Goal: Task Accomplishment & Management: Manage account settings

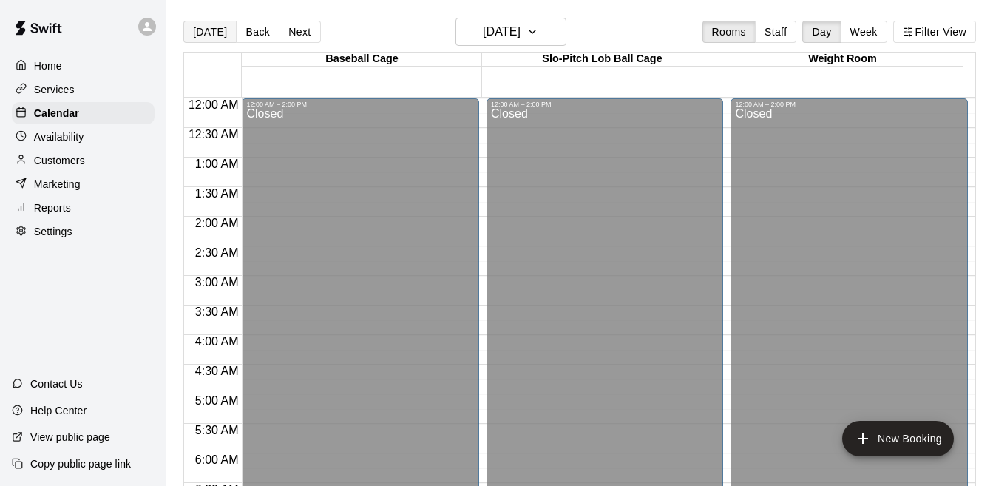
scroll to position [849, 0]
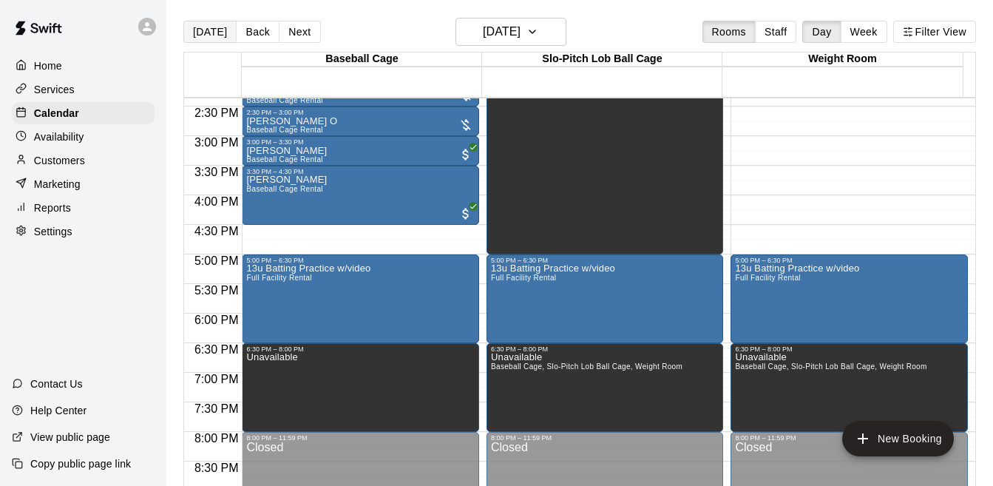
click at [220, 35] on button "[DATE]" at bounding box center [209, 32] width 53 height 22
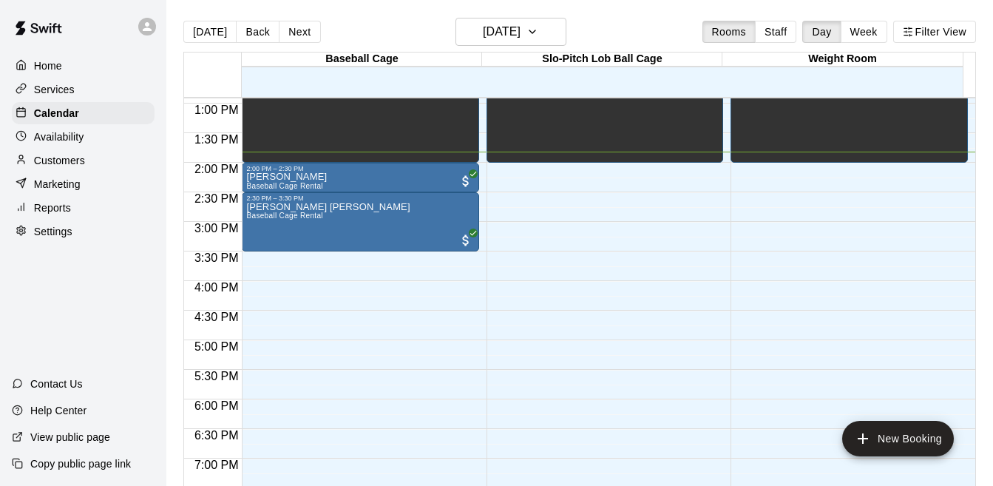
scroll to position [733, 0]
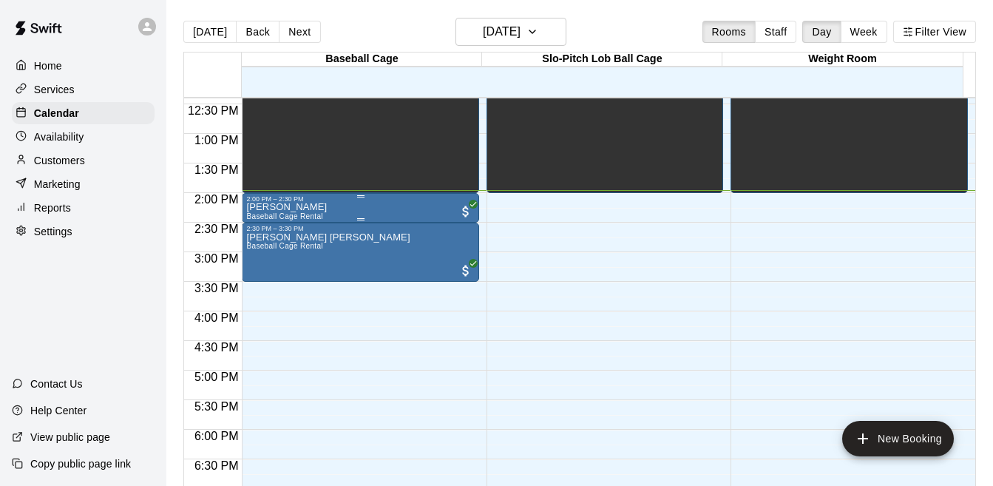
click at [410, 211] on div "[PERSON_NAME] Baseball Cage Rental" at bounding box center [360, 446] width 228 height 486
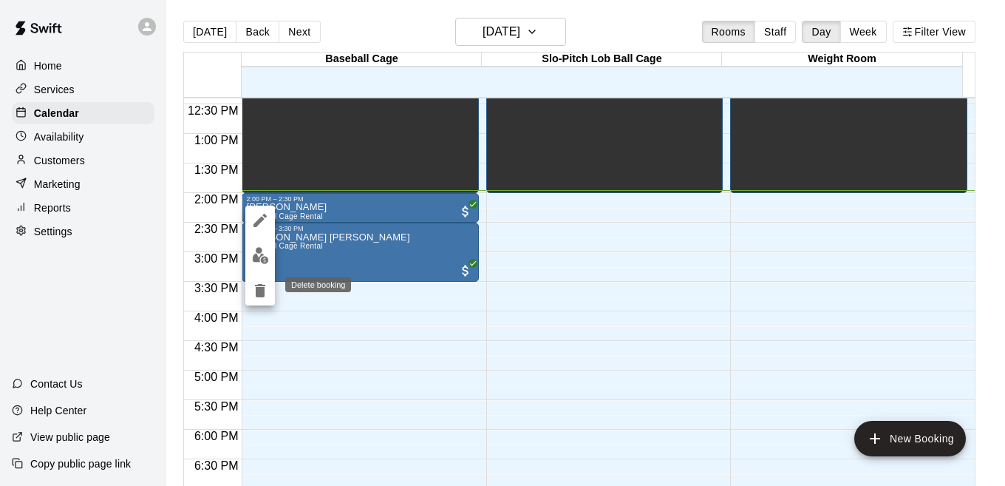
click at [258, 290] on icon "delete" at bounding box center [260, 290] width 10 height 13
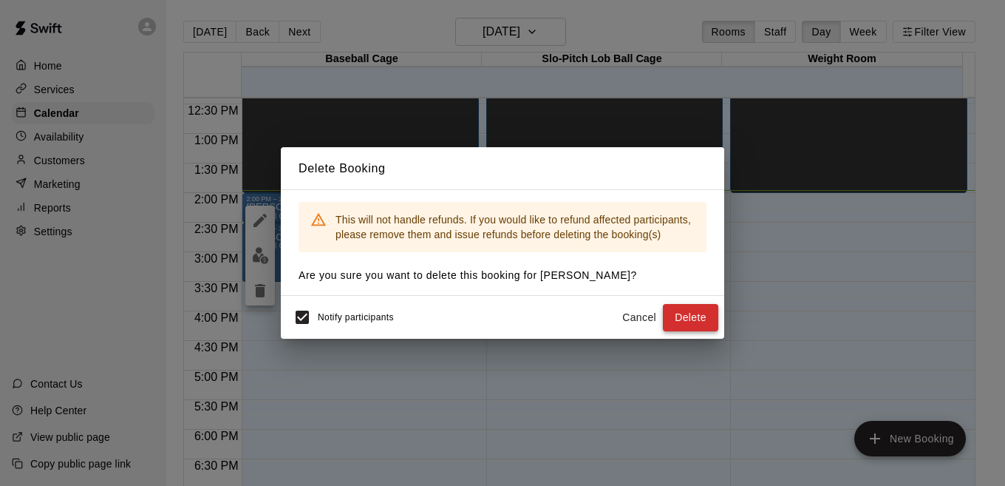
click at [683, 323] on button "Delete" at bounding box center [690, 317] width 55 height 27
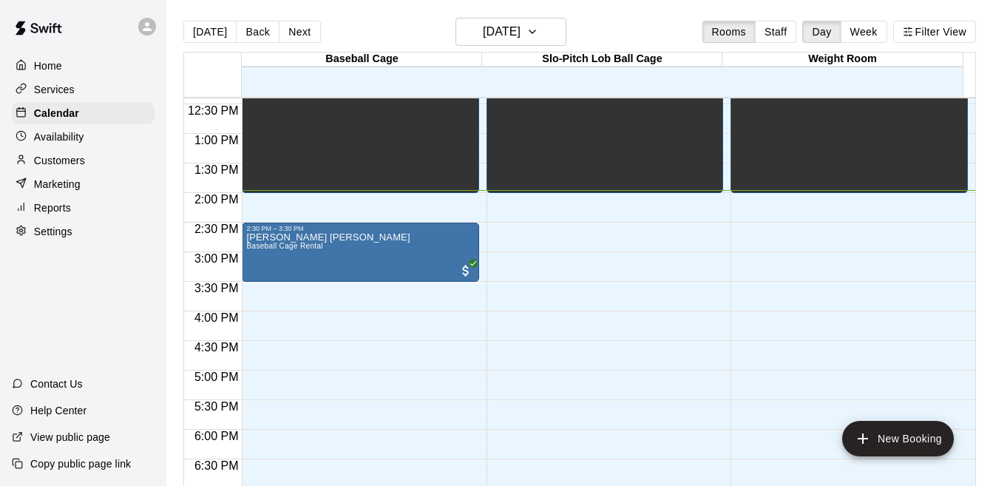
click at [63, 164] on p "Customers" at bounding box center [59, 160] width 51 height 15
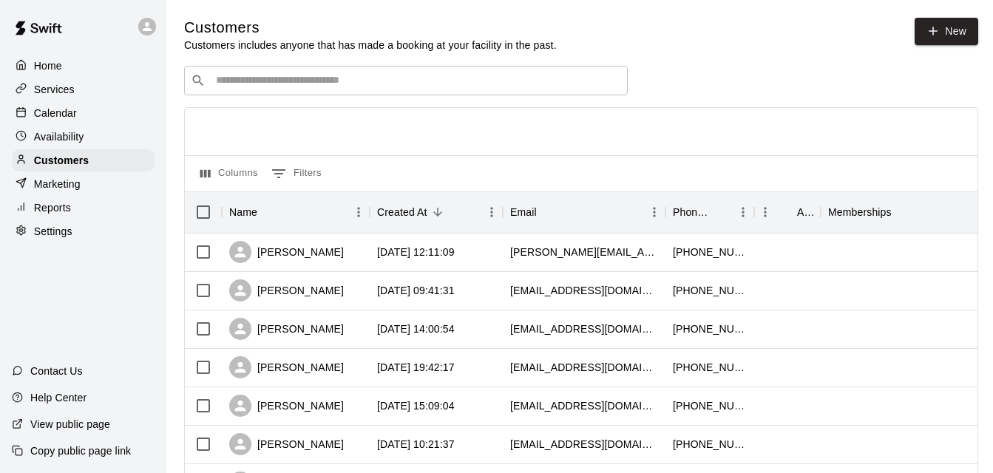
click at [285, 85] on input "Search customers by name or email" at bounding box center [416, 80] width 410 height 15
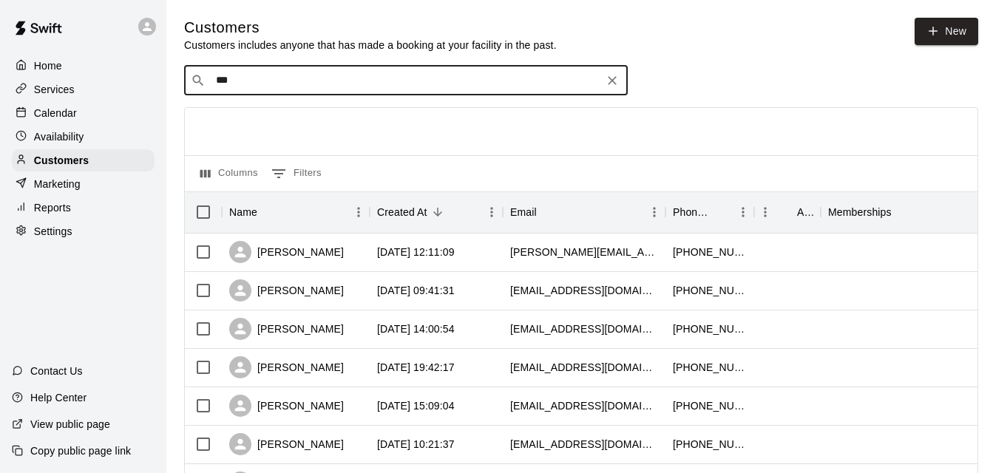
click at [285, 85] on input "***" at bounding box center [404, 80] width 387 height 15
type input "*"
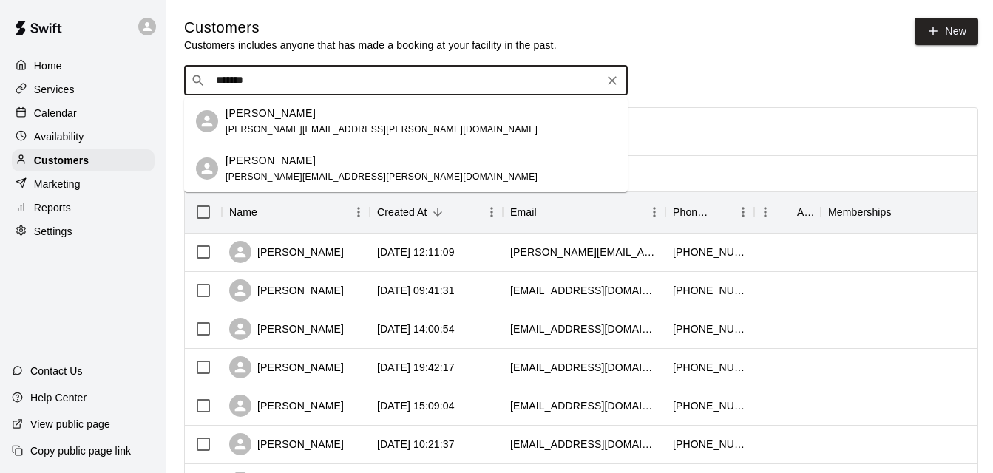
click at [285, 85] on input "*******" at bounding box center [404, 80] width 387 height 15
type input "*"
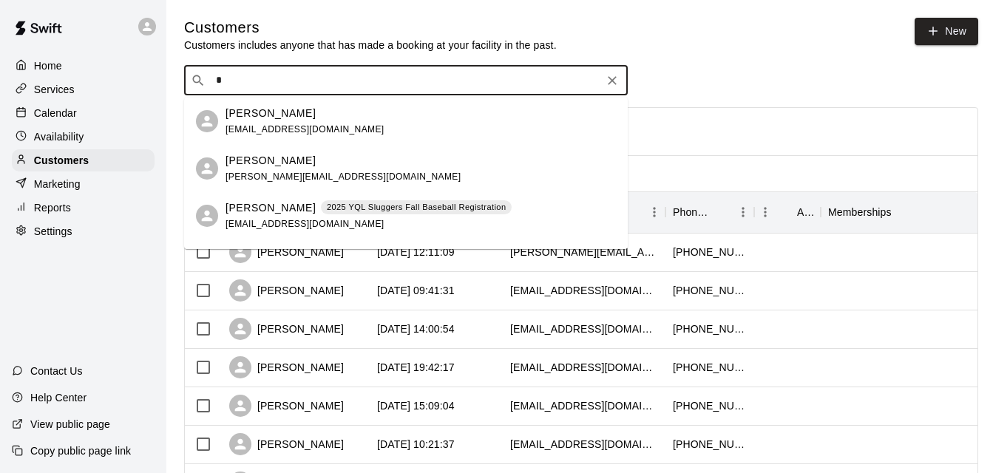
type input "**"
click at [265, 126] on span "[EMAIL_ADDRESS][DOMAIN_NAME]" at bounding box center [304, 129] width 159 height 10
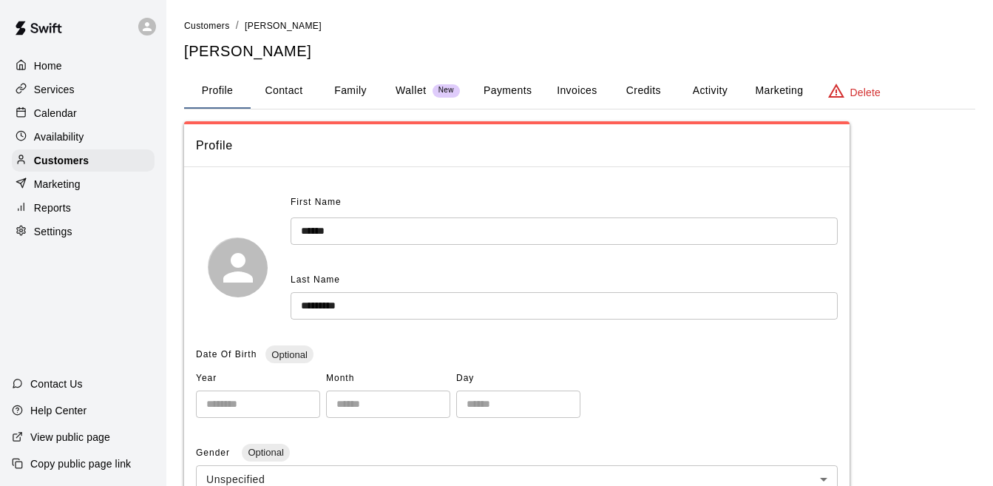
click at [702, 99] on button "Activity" at bounding box center [709, 90] width 67 height 35
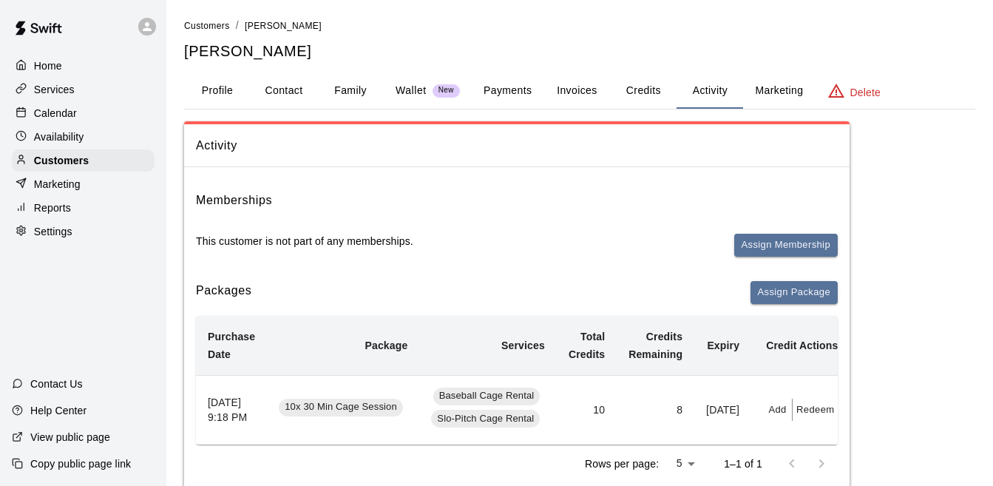
click at [636, 91] on button "Credits" at bounding box center [643, 90] width 67 height 35
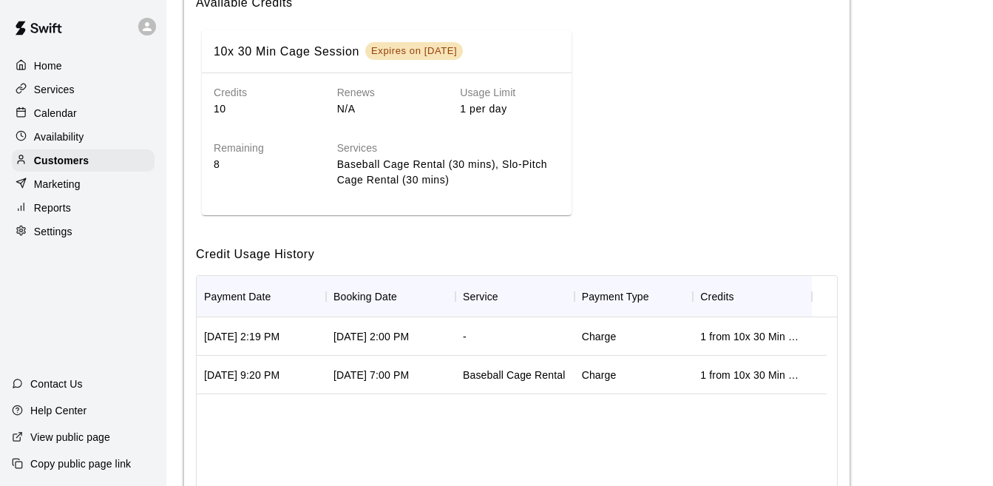
scroll to position [241, 0]
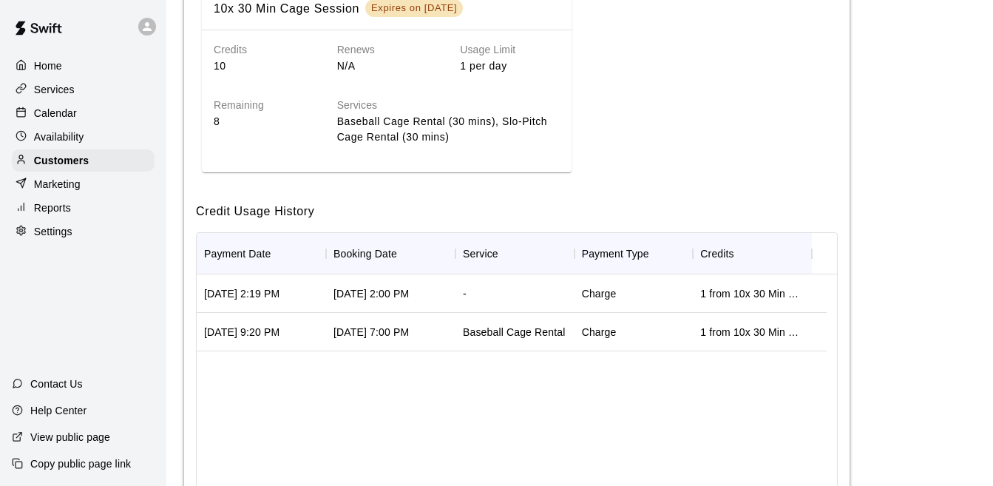
click at [680, 294] on div "Charge" at bounding box center [633, 293] width 119 height 38
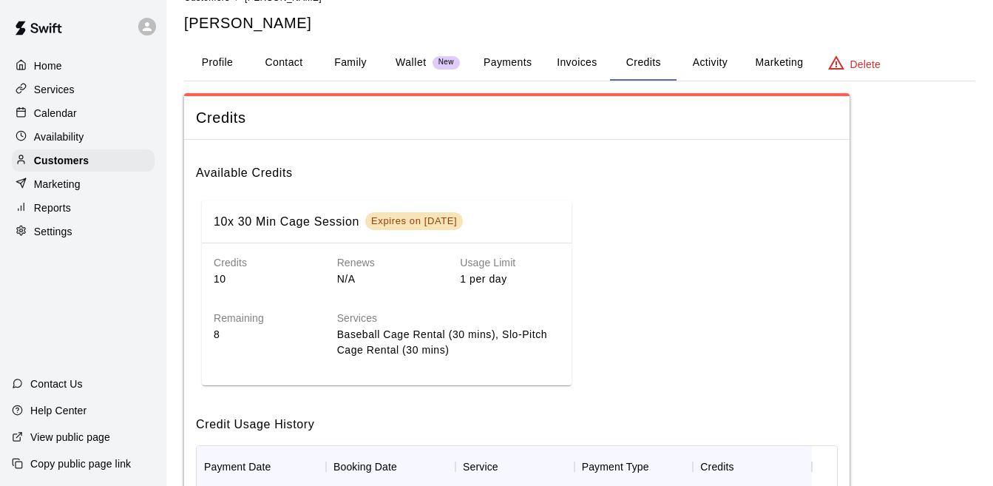
scroll to position [18, 0]
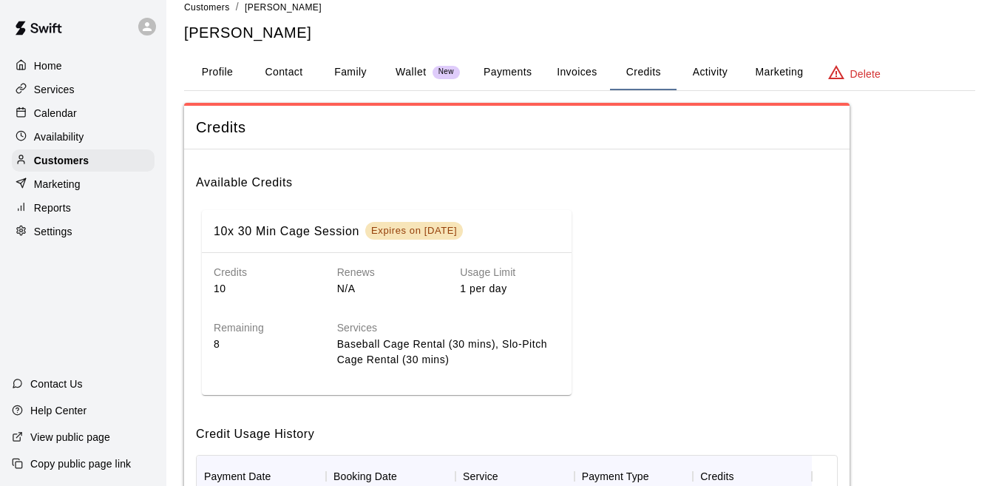
click at [719, 73] on button "Activity" at bounding box center [709, 72] width 67 height 35
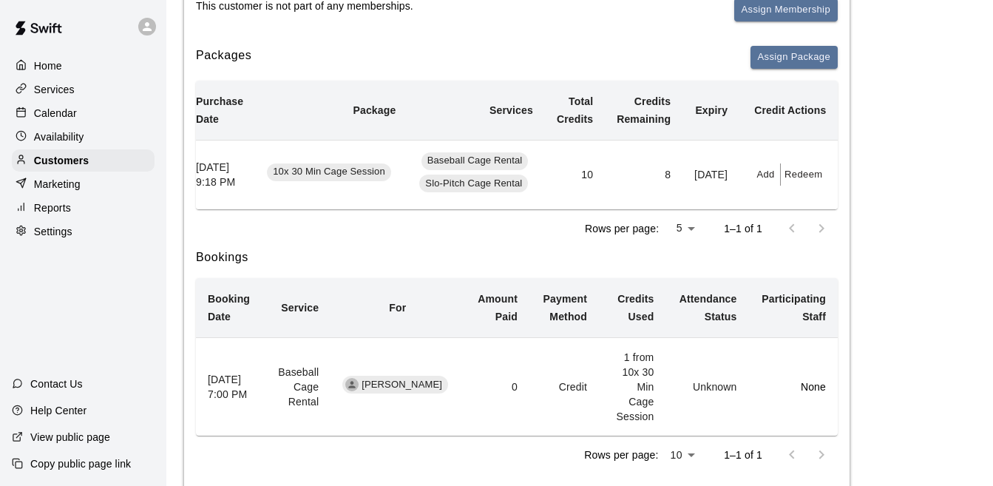
scroll to position [0, 35]
click at [766, 175] on button "Add" at bounding box center [766, 174] width 30 height 23
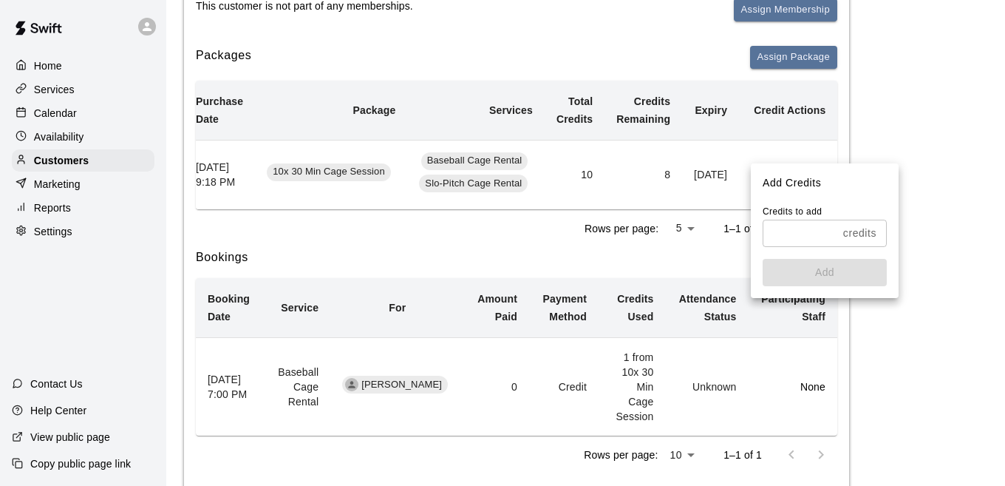
click at [830, 234] on input "text" at bounding box center [800, 233] width 75 height 27
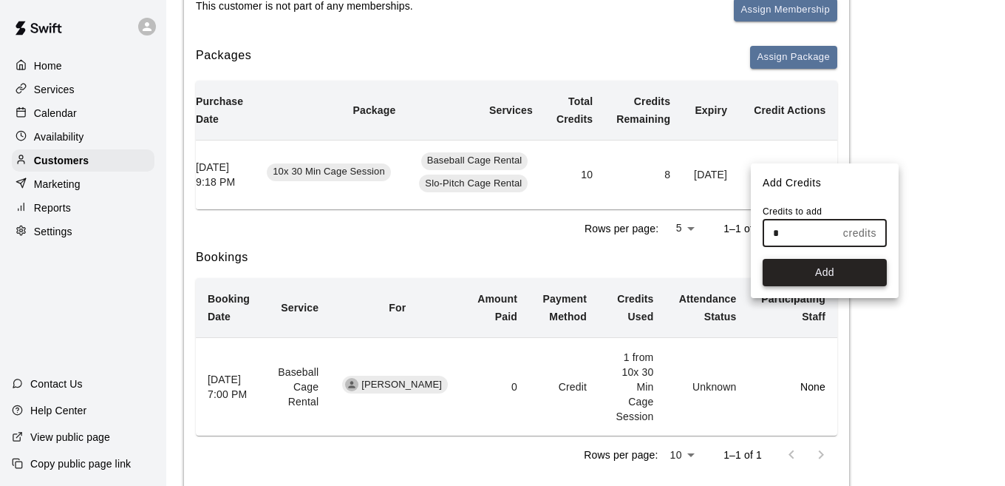
type input "*"
click at [829, 270] on button "Add" at bounding box center [825, 272] width 124 height 27
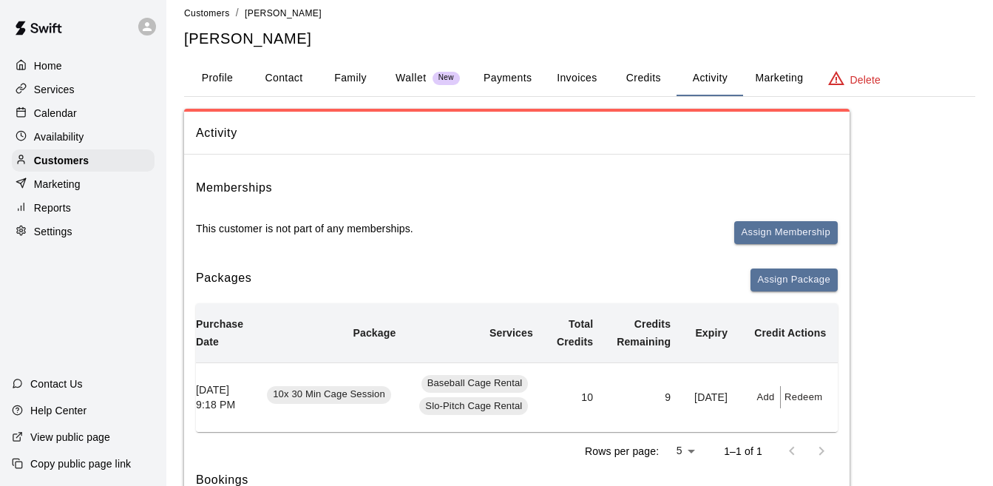
scroll to position [5, 0]
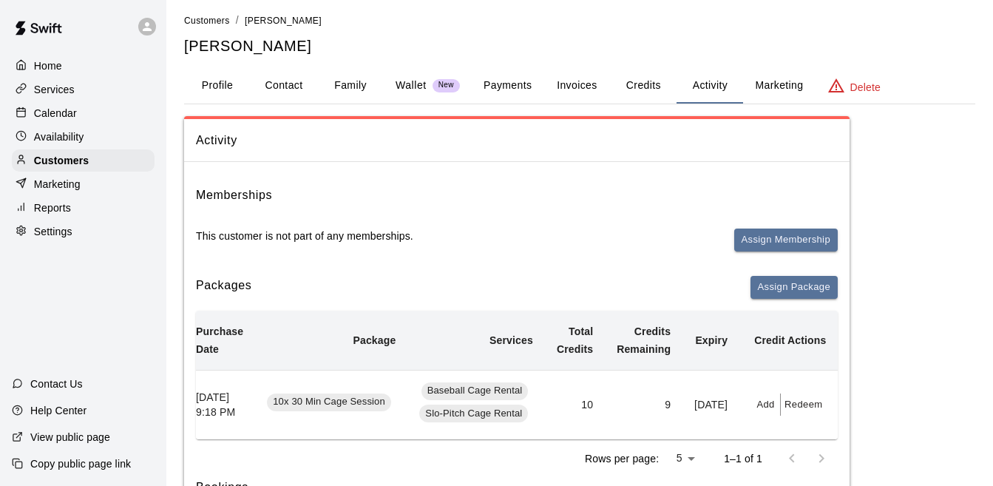
click at [53, 120] on p "Calendar" at bounding box center [55, 113] width 43 height 15
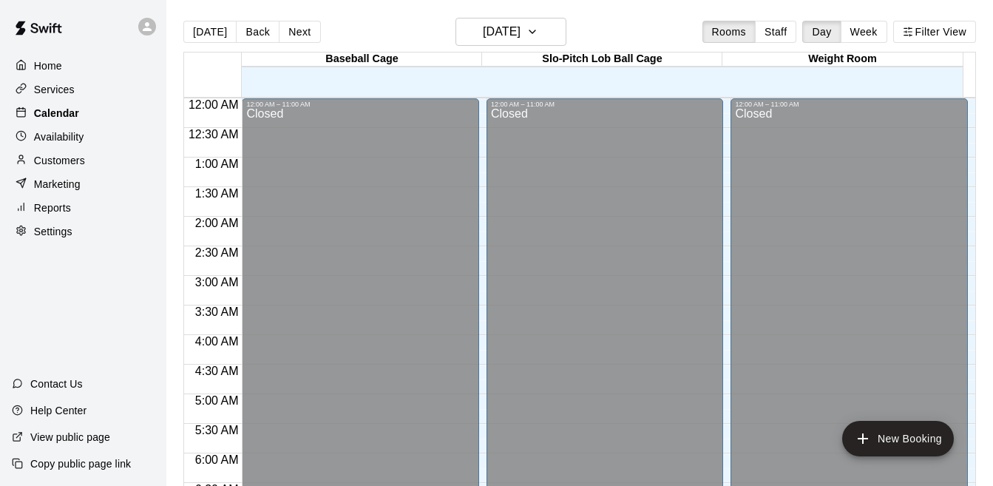
scroll to position [827, 0]
